Goal: Navigation & Orientation: Understand site structure

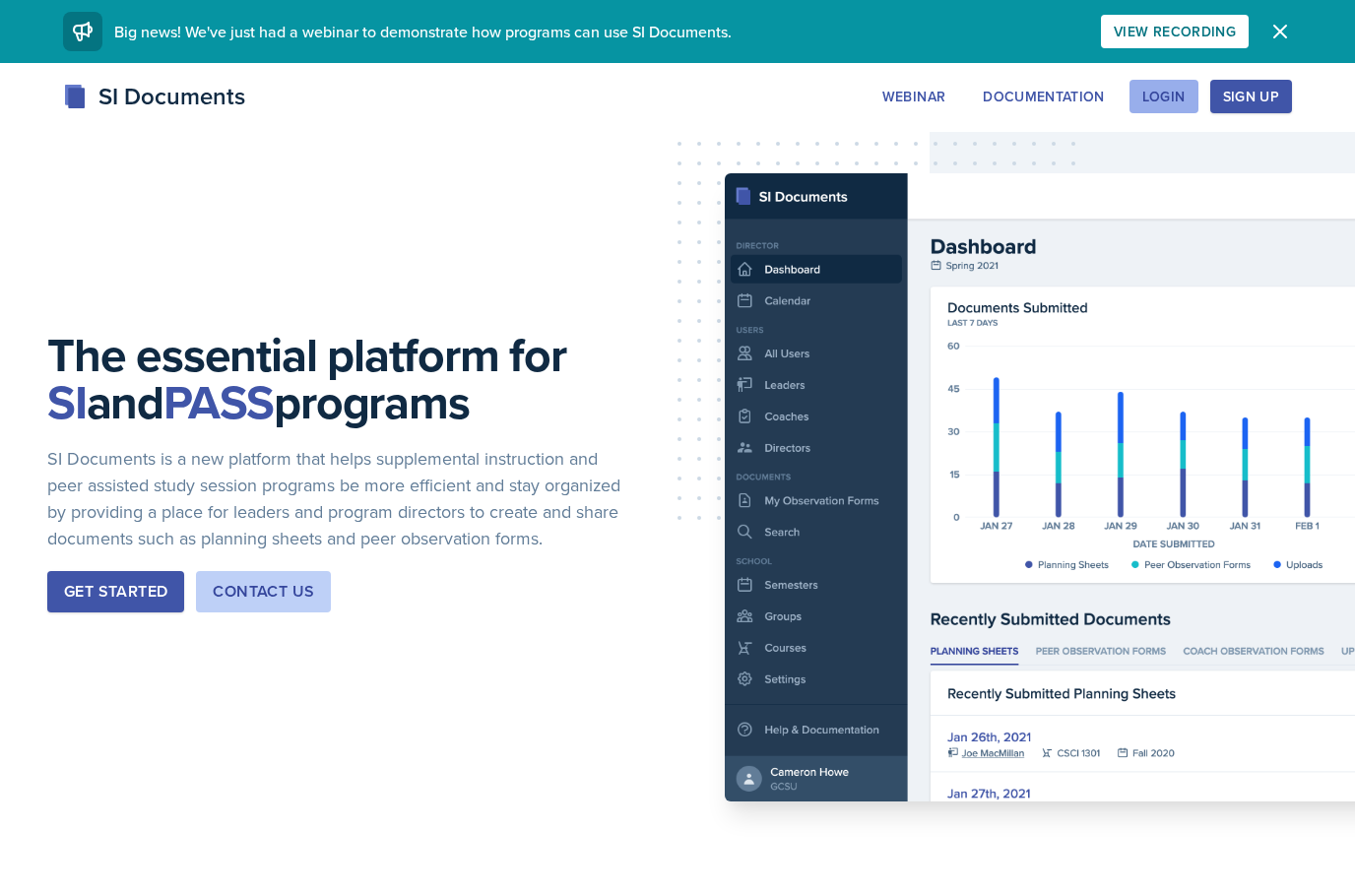
click at [1176, 92] on div "Login" at bounding box center [1163, 97] width 43 height 16
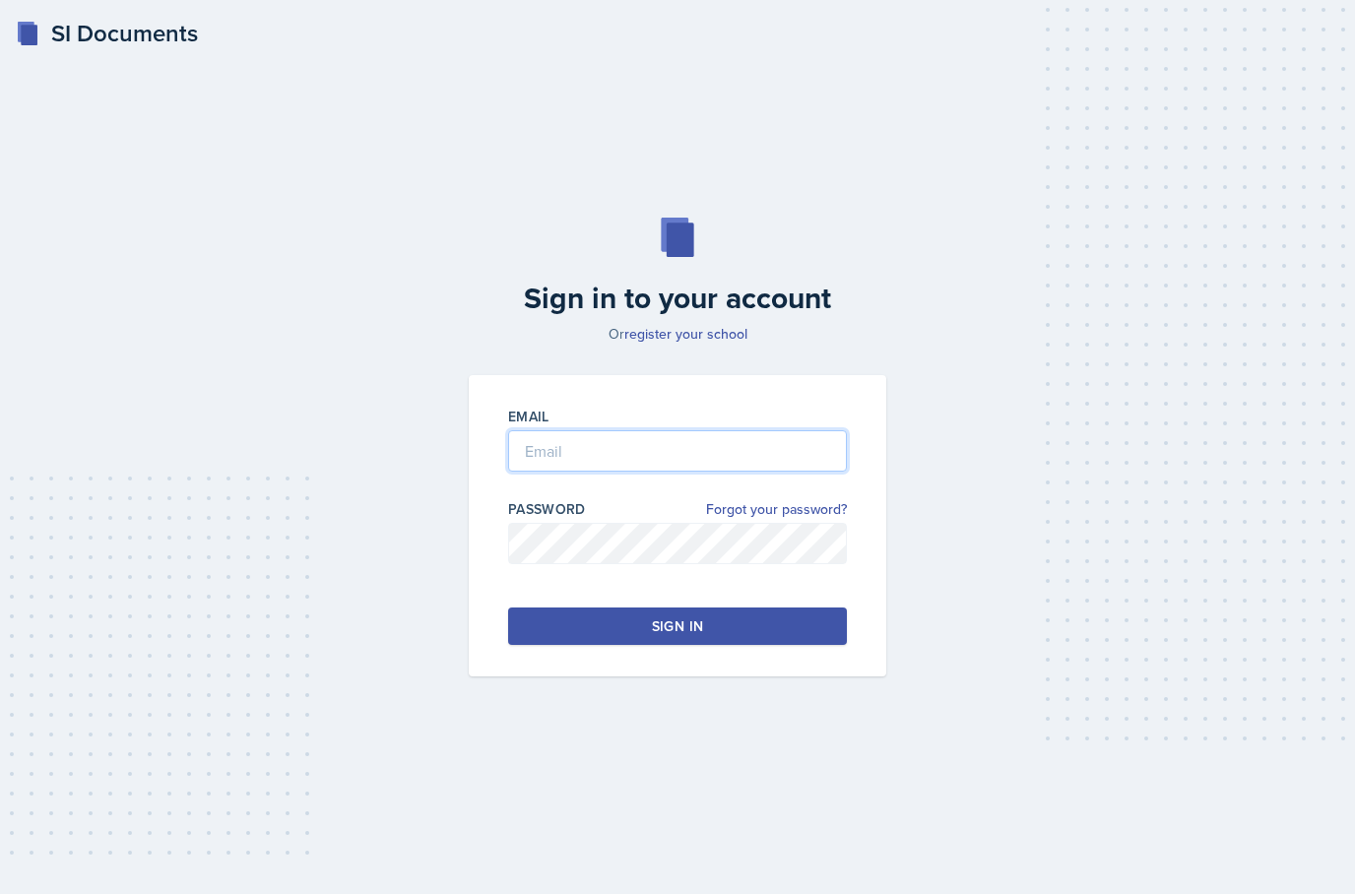
click at [674, 472] on input "email" at bounding box center [677, 450] width 339 height 41
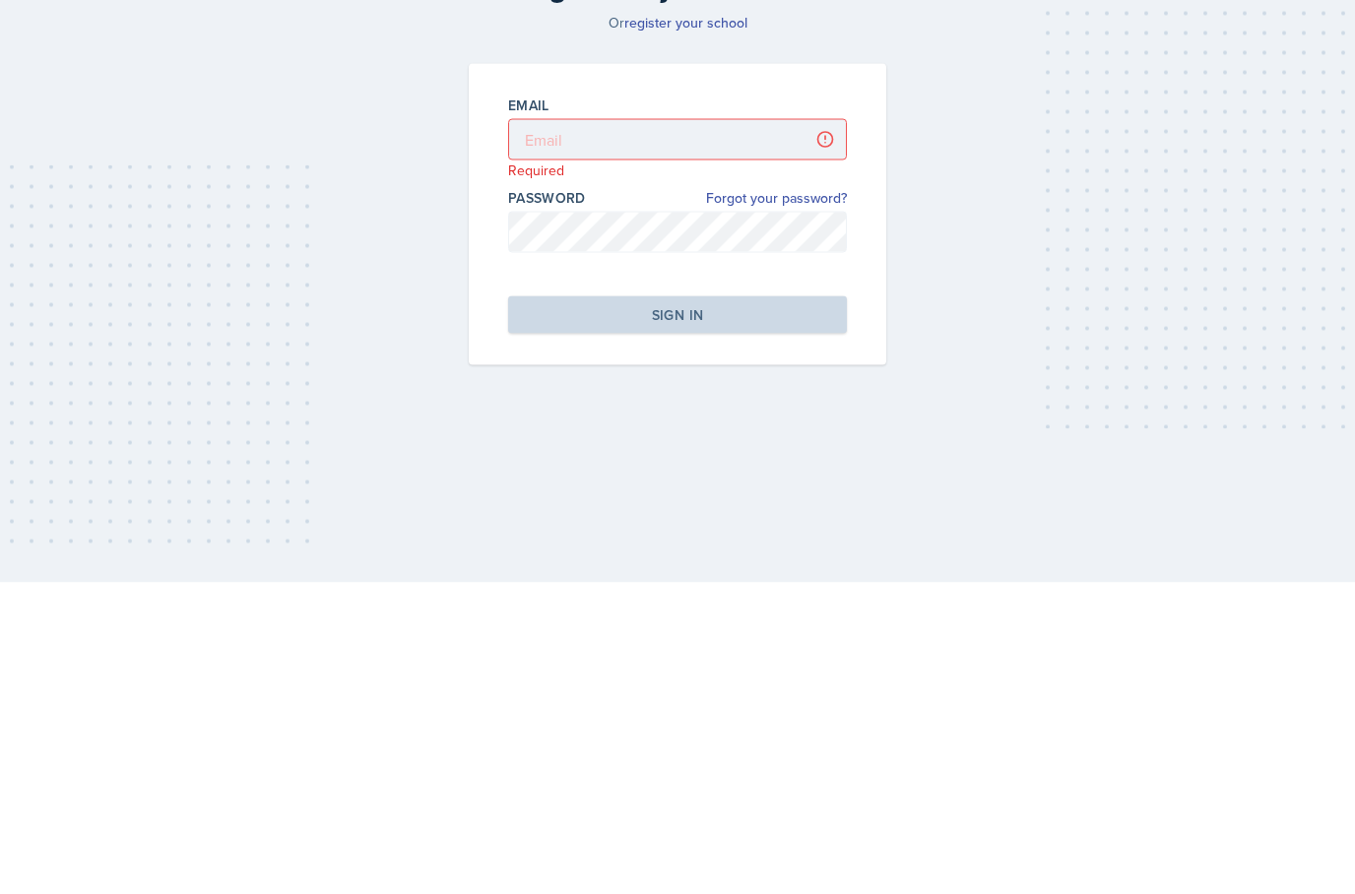
scroll to position [79, 0]
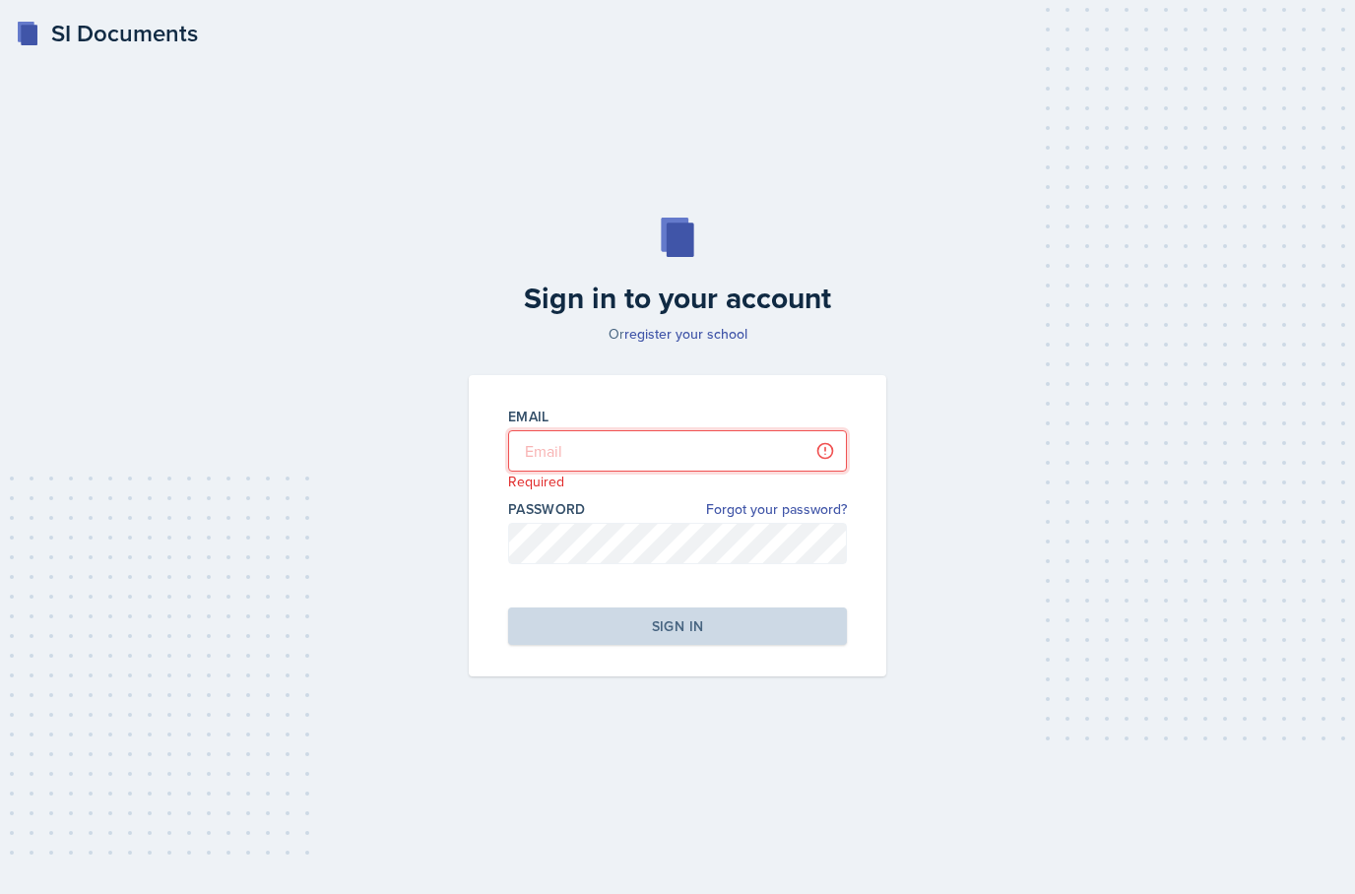
type input "[EMAIL_ADDRESS][PERSON_NAME][DOMAIN_NAME]"
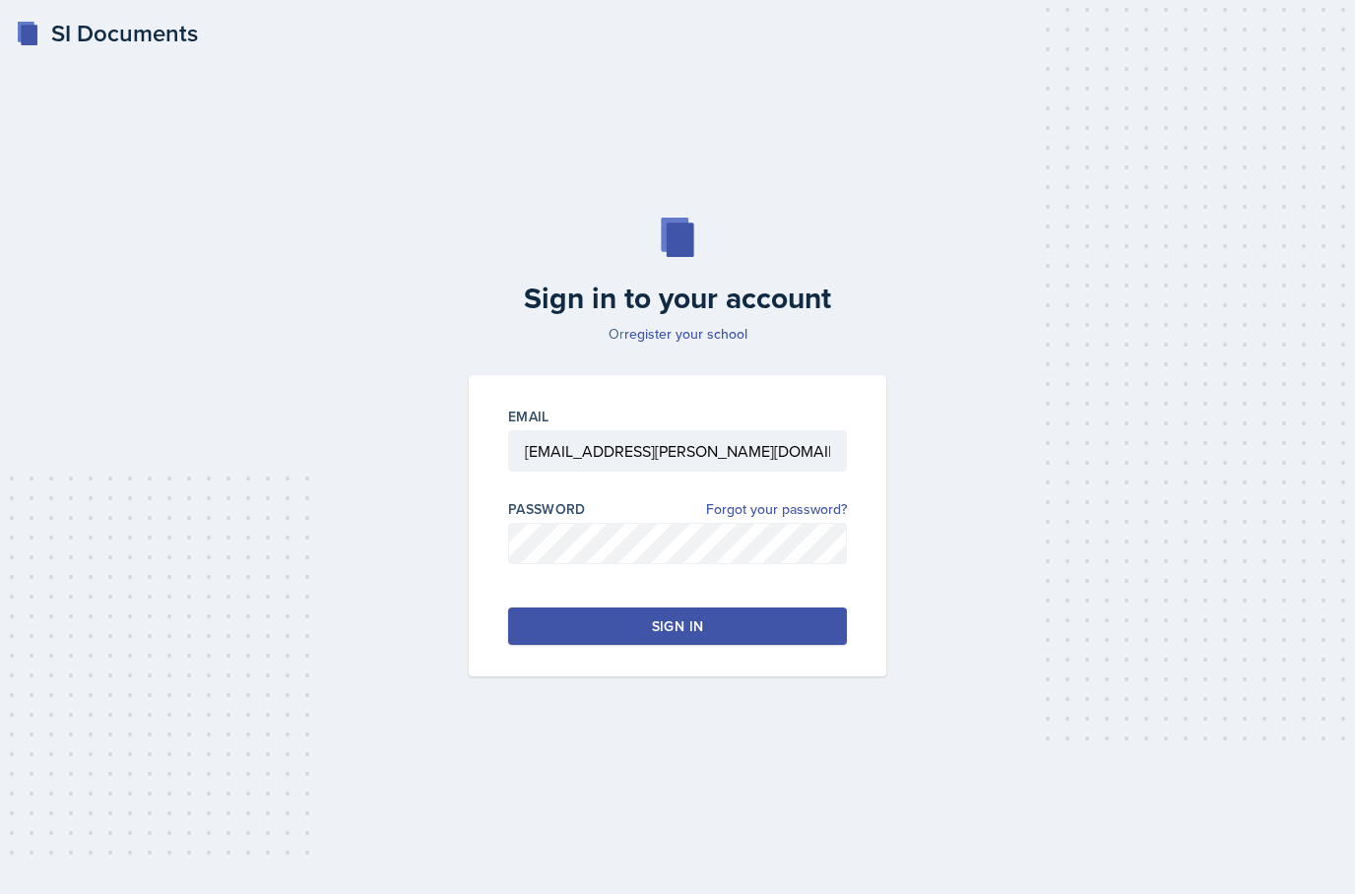
click at [778, 607] on button "Sign in" at bounding box center [677, 625] width 339 height 37
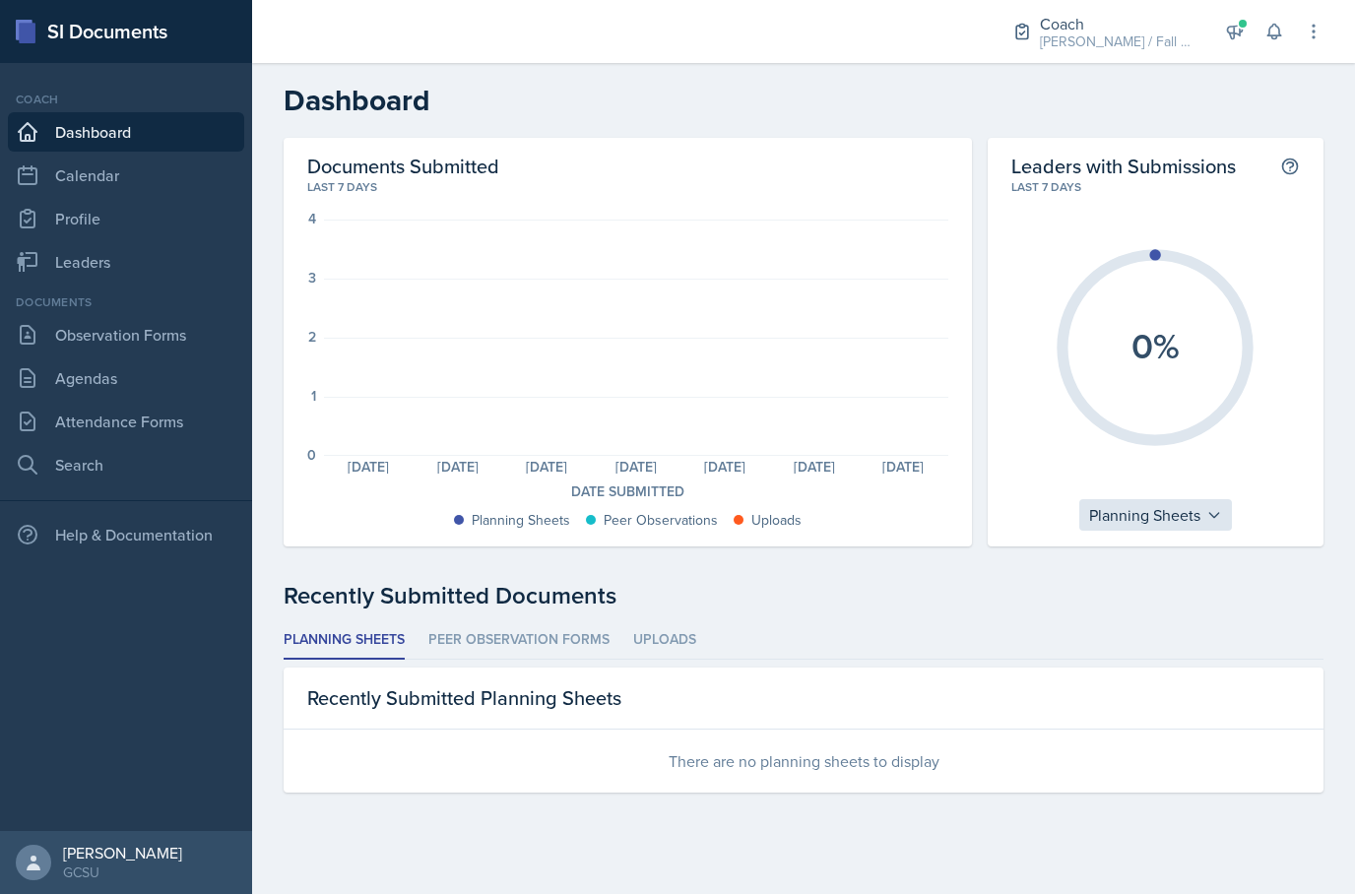
click at [1168, 524] on div "Planning Sheets" at bounding box center [1155, 515] width 153 height 32
click at [1291, 473] on div "0%" at bounding box center [1155, 347] width 288 height 303
click at [124, 256] on link "Leaders" at bounding box center [126, 261] width 236 height 39
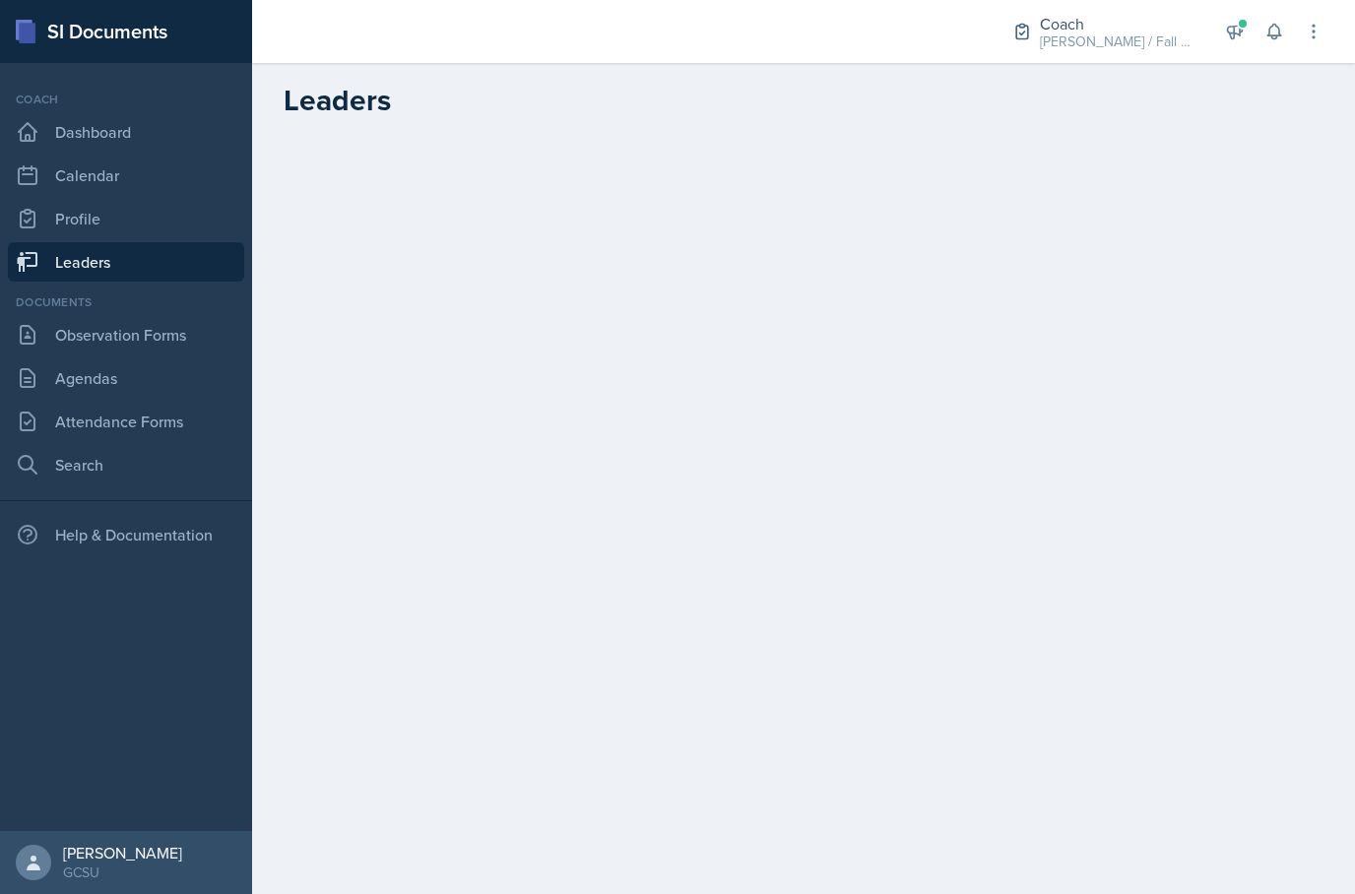
click at [137, 279] on link "Leaders" at bounding box center [126, 261] width 236 height 39
click at [109, 229] on link "Profile" at bounding box center [126, 218] width 236 height 39
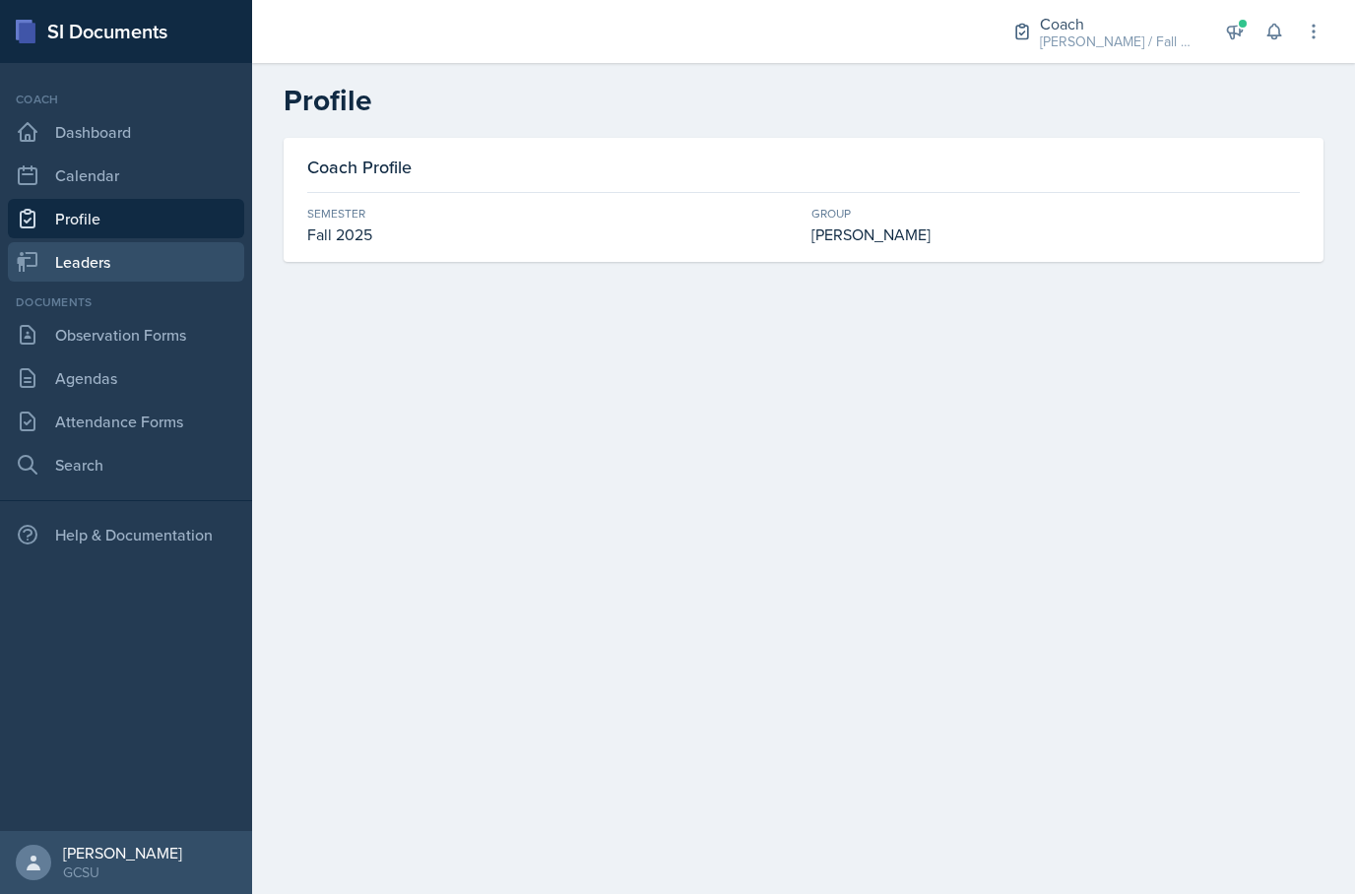
click at [102, 275] on link "Leaders" at bounding box center [126, 261] width 236 height 39
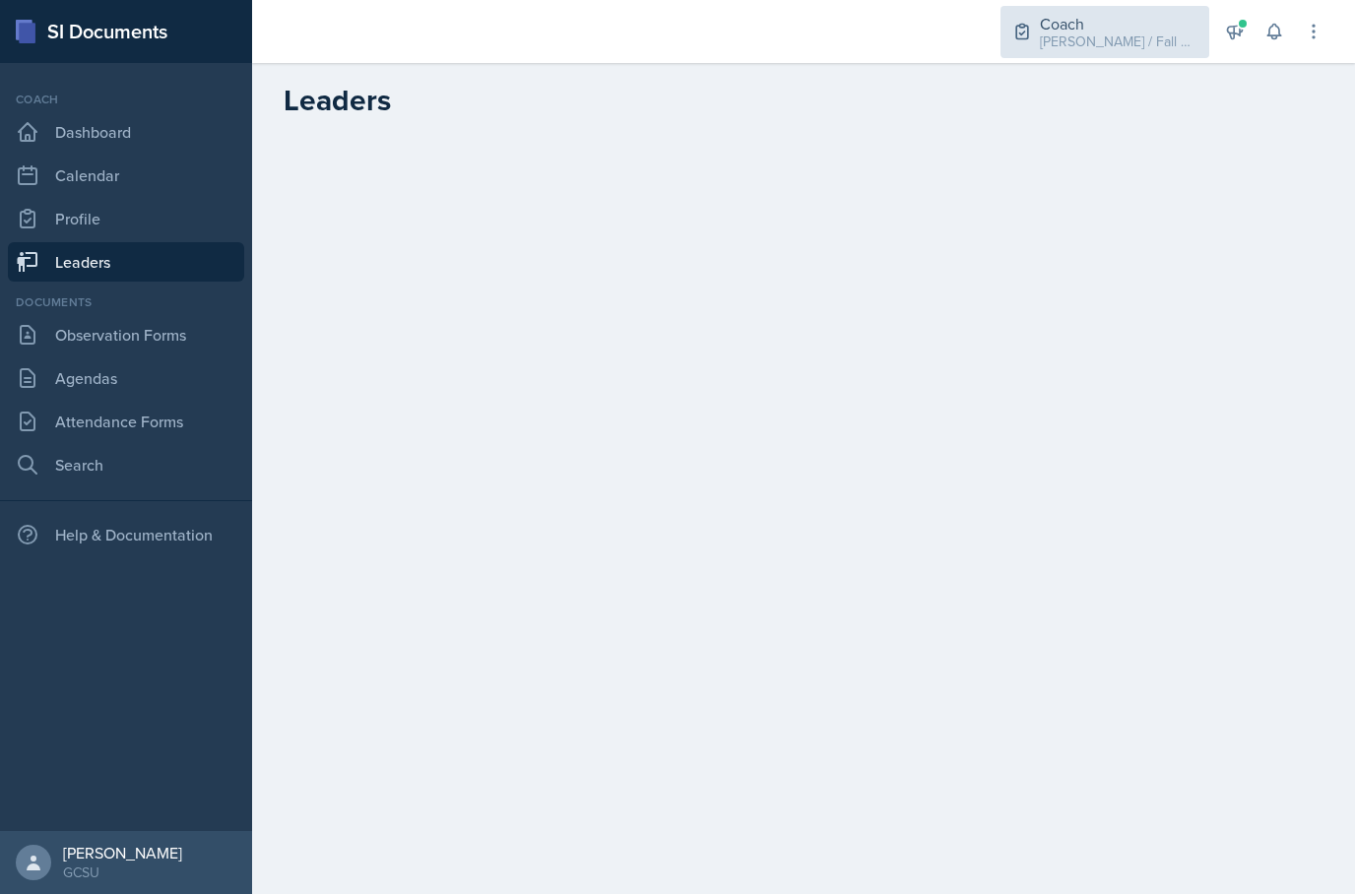
click at [1145, 21] on div "Coach" at bounding box center [1119, 24] width 158 height 24
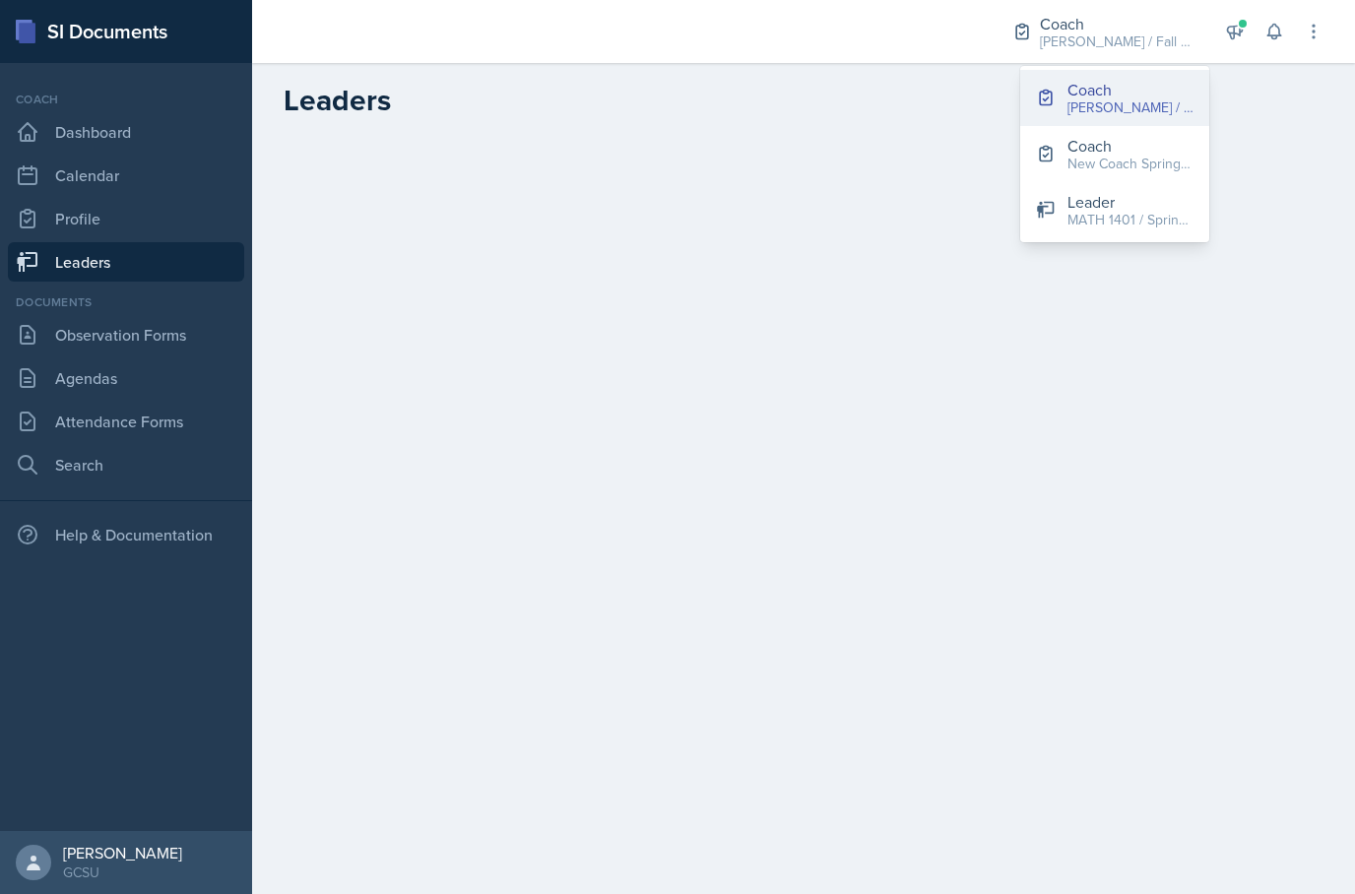
click at [1146, 98] on div "[PERSON_NAME] / Fall 2025" at bounding box center [1130, 107] width 126 height 21
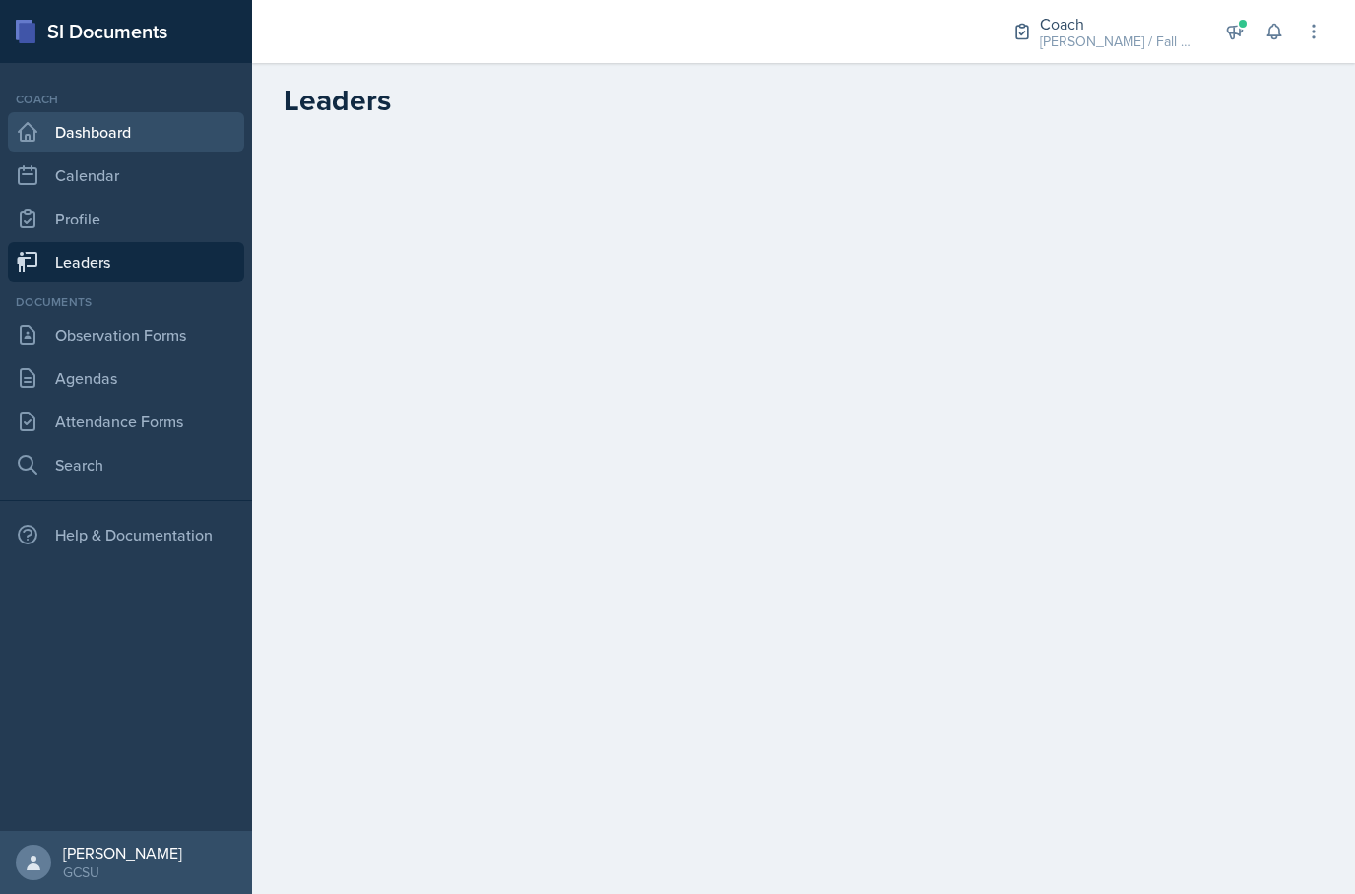
click at [110, 134] on link "Dashboard" at bounding box center [126, 131] width 236 height 39
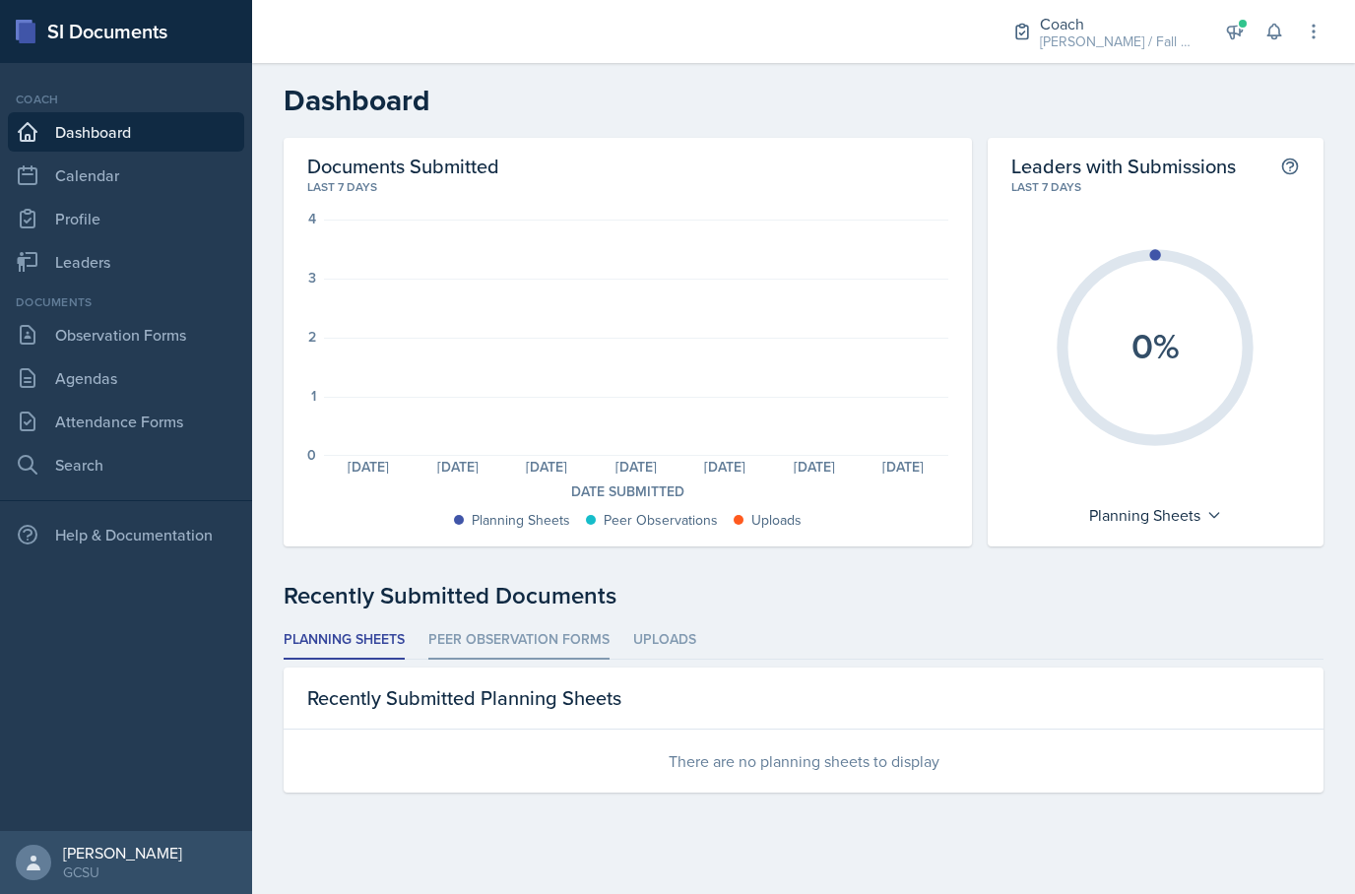
click at [529, 632] on li "Peer Observation Forms" at bounding box center [518, 640] width 181 height 38
click at [670, 621] on li "Uploads" at bounding box center [664, 640] width 63 height 38
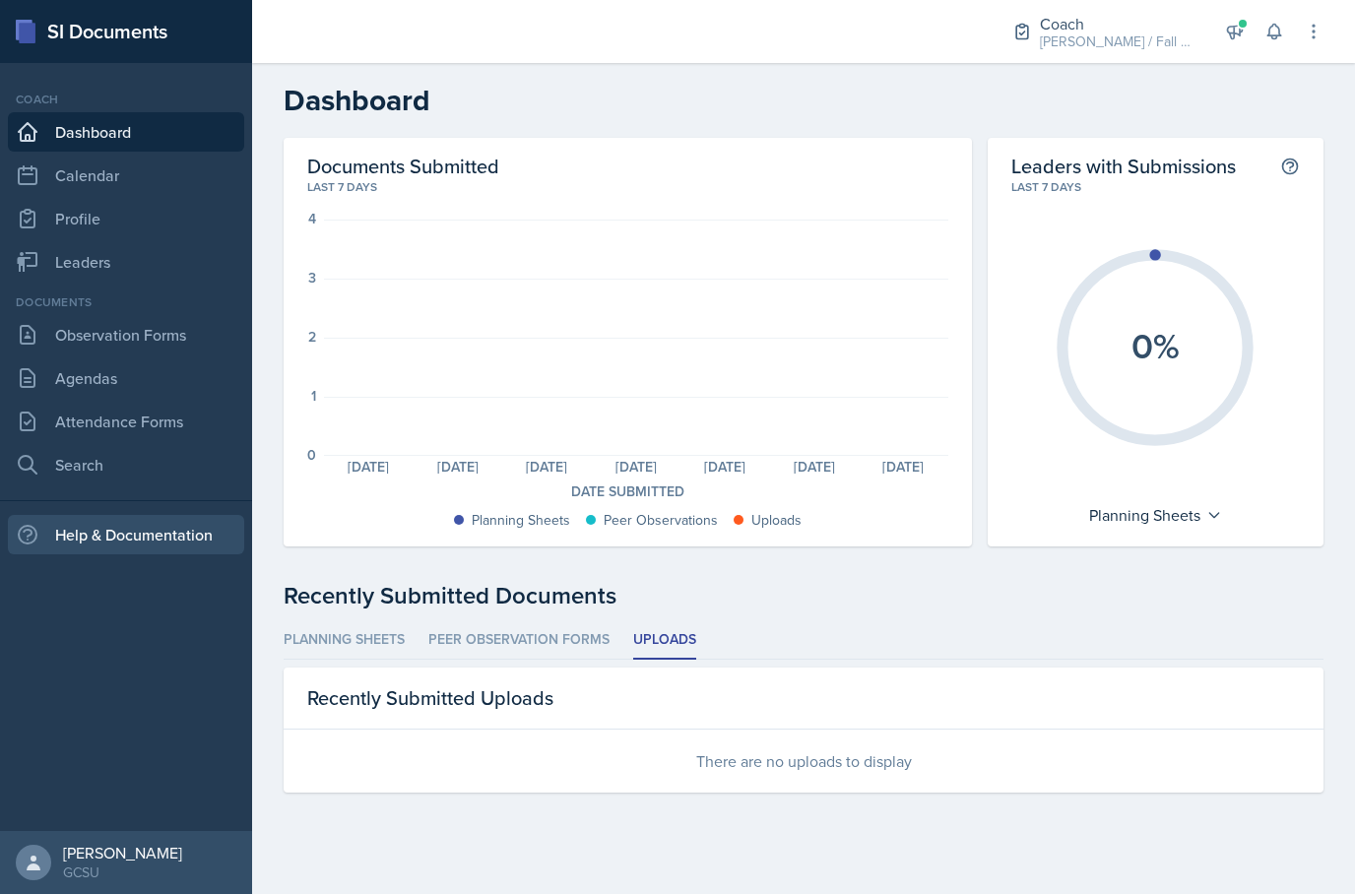
click at [200, 515] on div "Help & Documentation" at bounding box center [126, 534] width 236 height 39
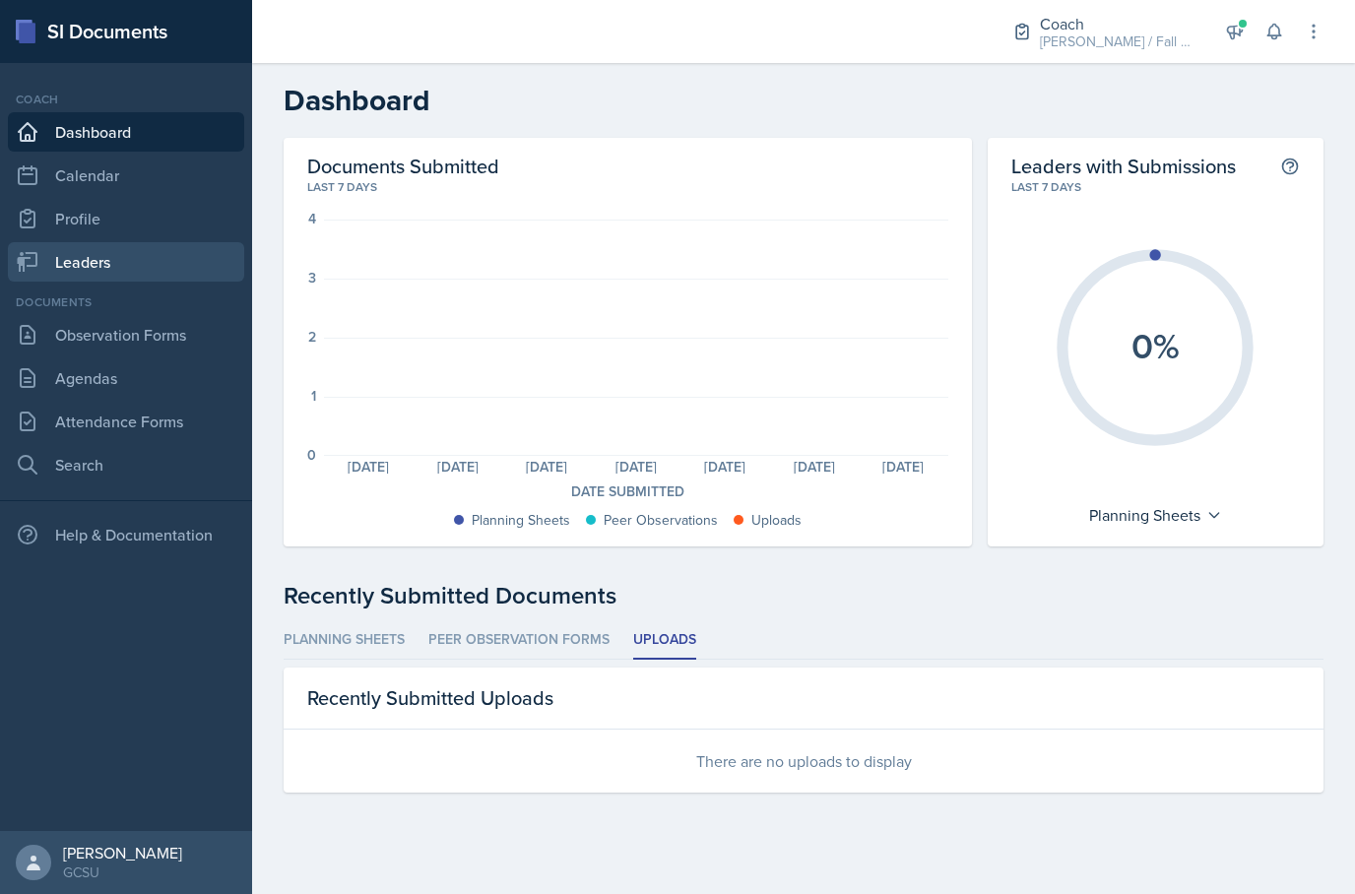
click at [124, 242] on link "Leaders" at bounding box center [126, 261] width 236 height 39
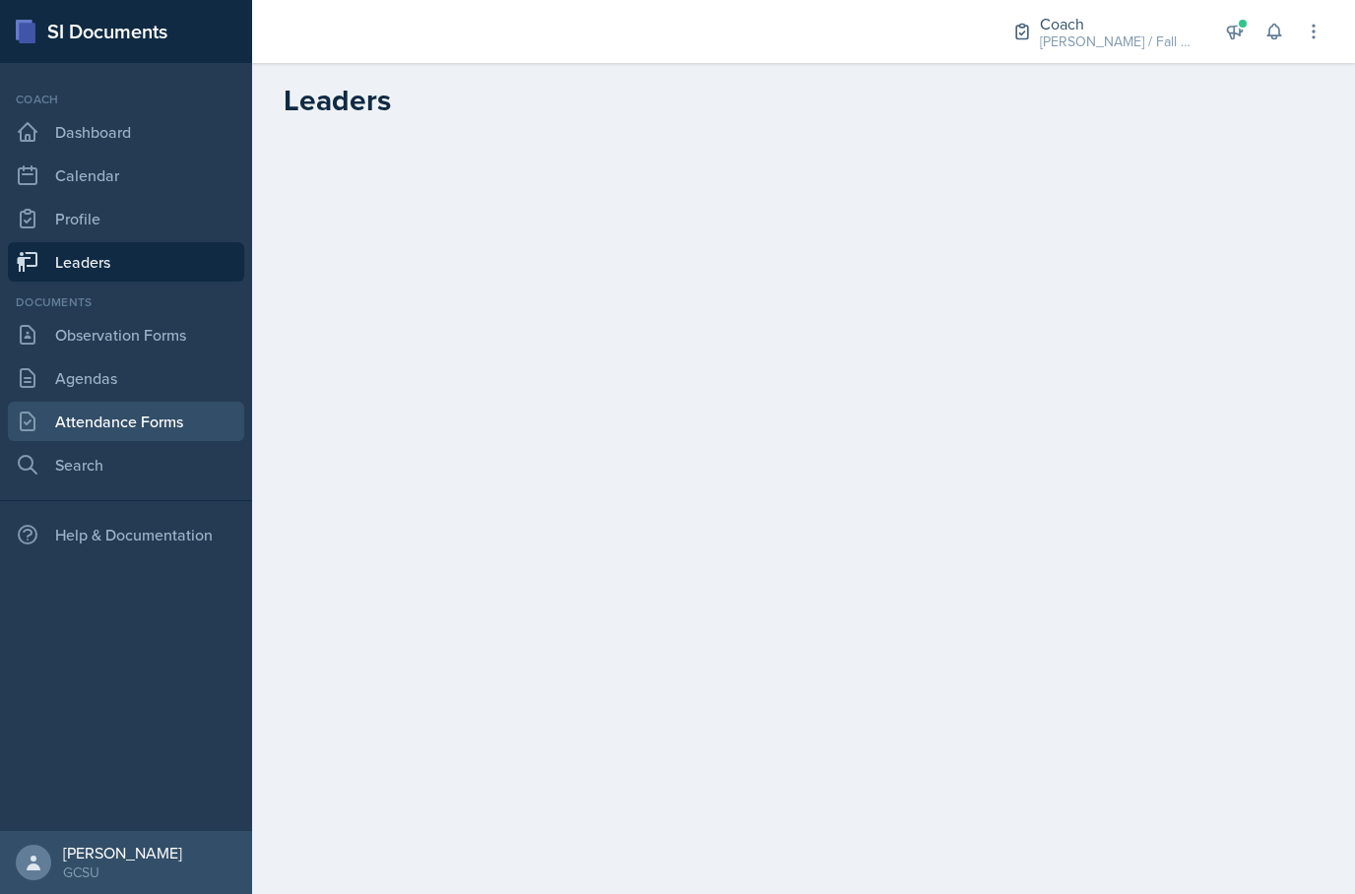
click at [165, 427] on link "Attendance Forms" at bounding box center [126, 421] width 236 height 39
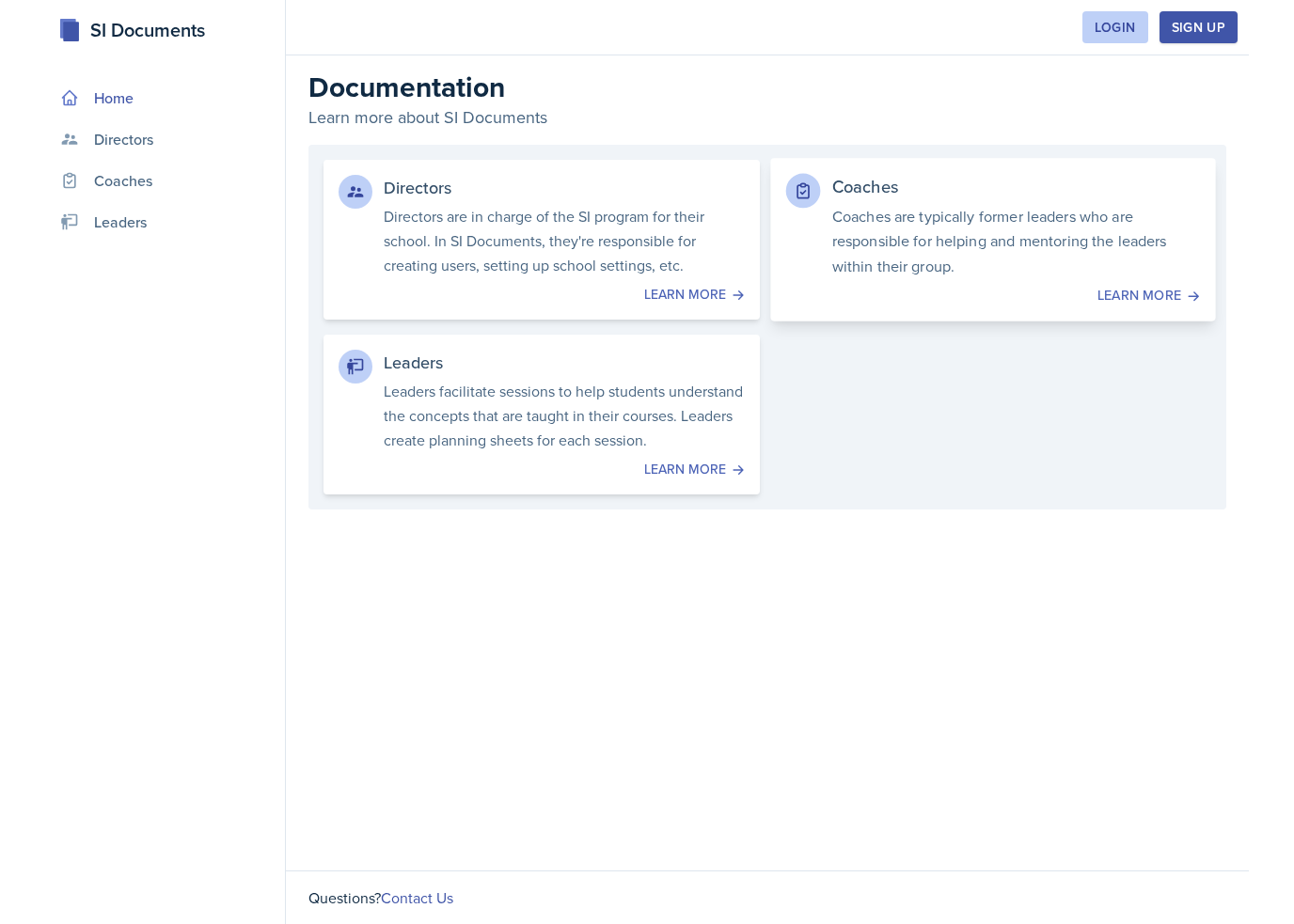
click at [1127, 262] on p "Coaches are typically former leaders who are responsible for helping and mentor…" at bounding box center [1016, 241] width 369 height 75
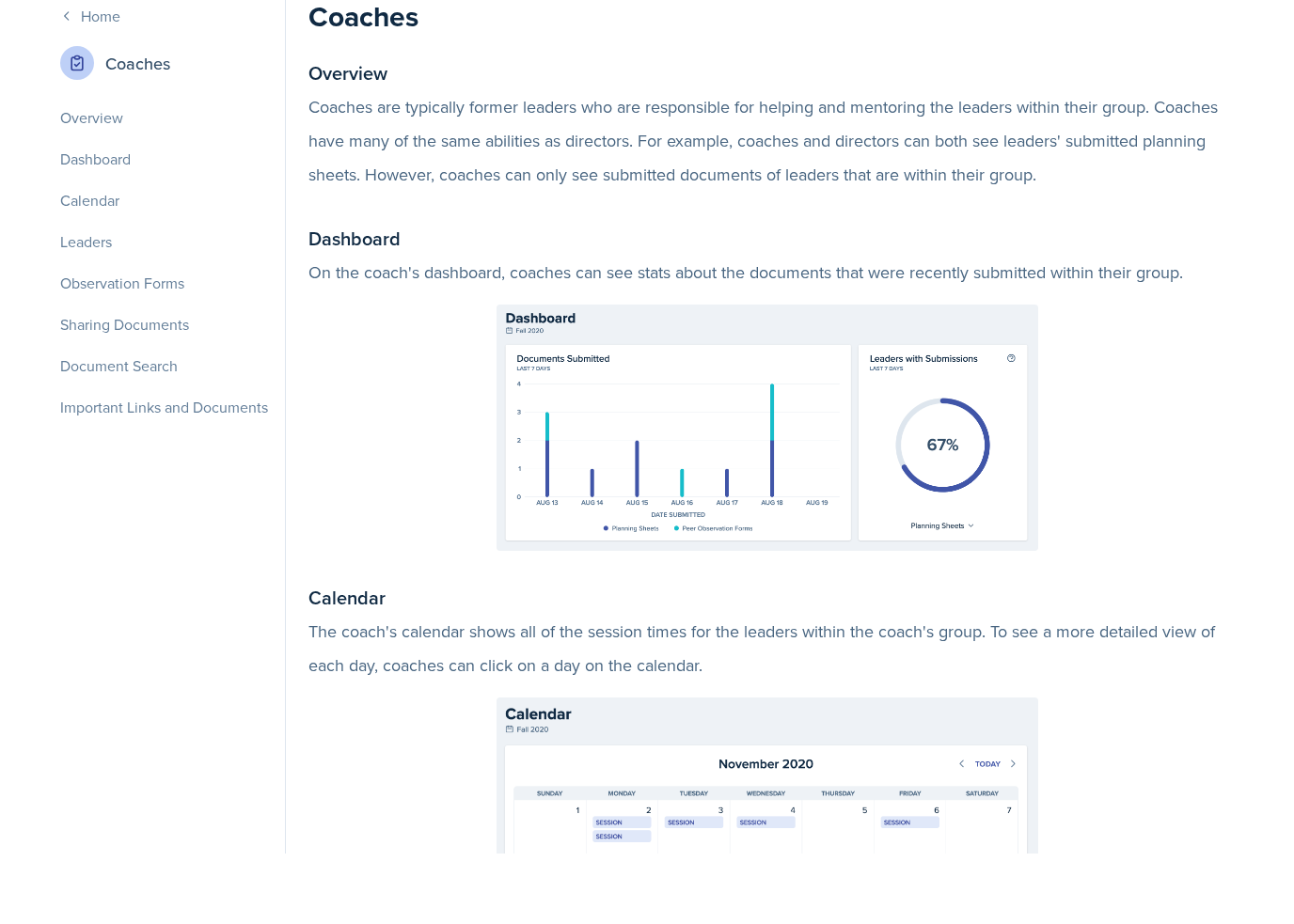
click at [126, 116] on div "Coaches" at bounding box center [165, 133] width 210 height 33
